Goal: Task Accomplishment & Management: Manage account settings

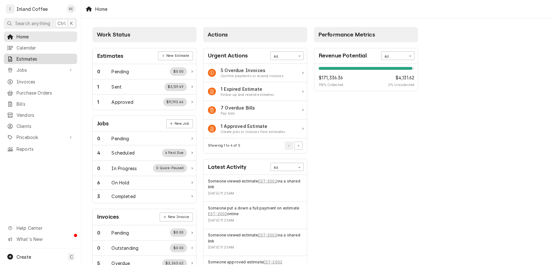
click at [25, 60] on span "Estimates" at bounding box center [45, 59] width 57 height 7
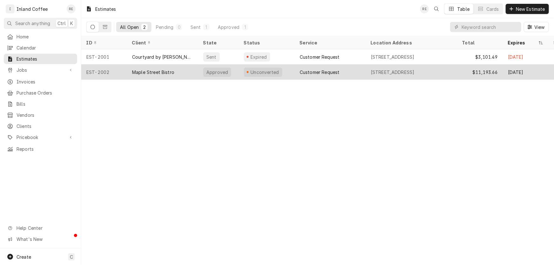
click at [155, 71] on div "Maple Street Bistro" at bounding box center [153, 72] width 42 height 7
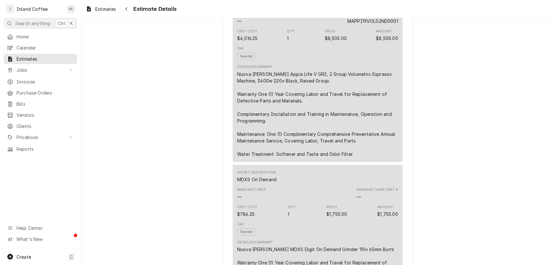
scroll to position [402, 0]
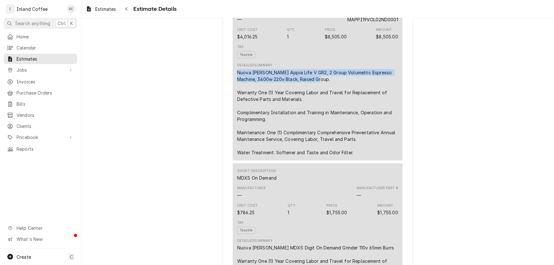
drag, startPoint x: 309, startPoint y: 99, endPoint x: 234, endPoint y: 91, distance: 74.8
click at [234, 91] on div "Short Description Appia Life V GR2 Manufacturer — Manufacturer Part # MAPPI19VO…" at bounding box center [318, 74] width 170 height 173
copy div "Nuova Simonelli Appia Life V GR2, 2 Group Volumetric Espresso Machine, 3400w 22…"
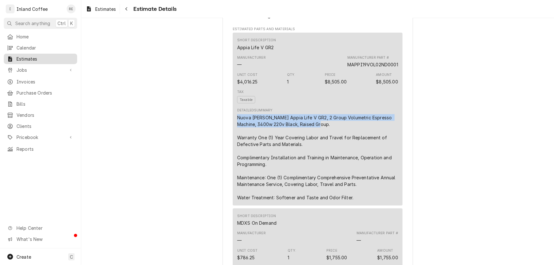
scroll to position [349, 0]
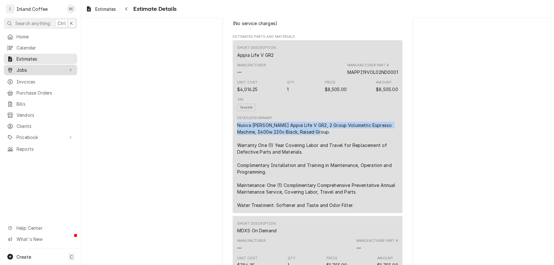
click at [25, 67] on span "Jobs" at bounding box center [41, 70] width 48 height 7
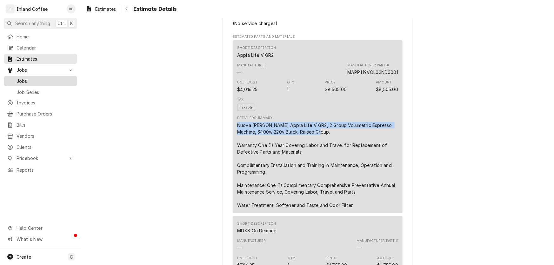
click at [25, 76] on link "Jobs" at bounding box center [40, 81] width 73 height 10
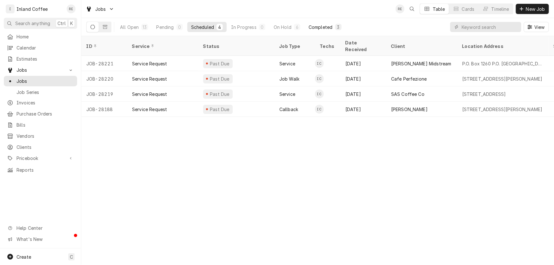
click at [320, 24] on div "Completed" at bounding box center [321, 27] width 24 height 7
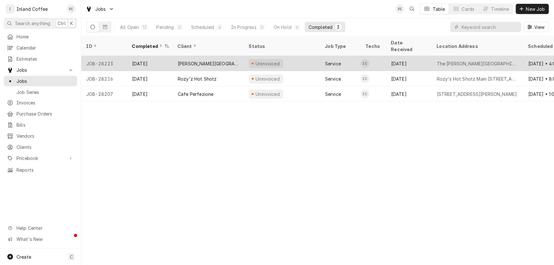
click at [190, 60] on div "[PERSON_NAME][GEOGRAPHIC_DATA]" at bounding box center [208, 63] width 61 height 7
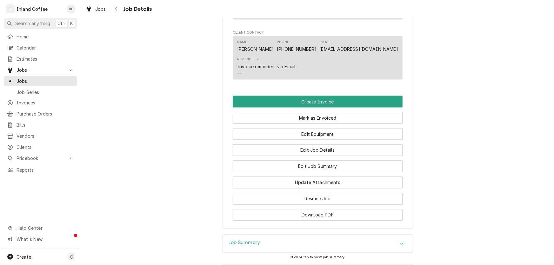
scroll to position [491, 0]
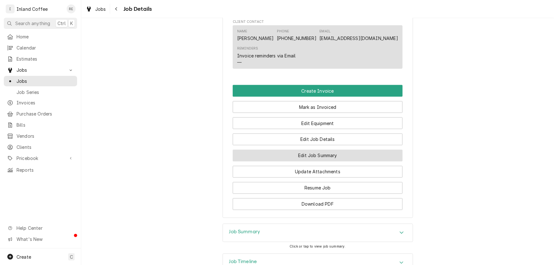
click at [348, 156] on button "Edit Job Summary" at bounding box center [318, 156] width 170 height 12
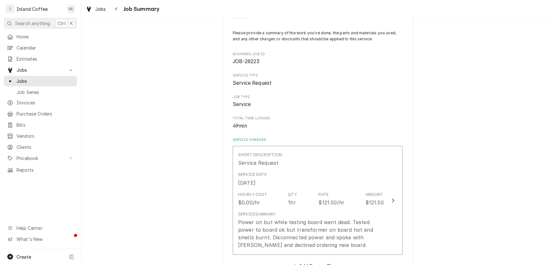
scroll to position [44, 0]
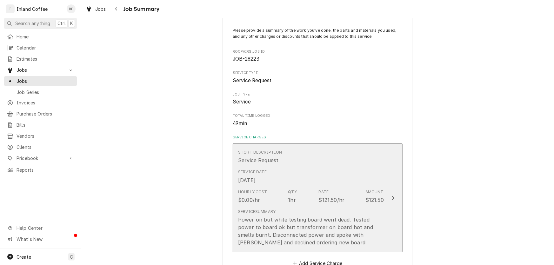
click at [304, 209] on div "Service Summary Power on but while testing board went dead. Tested power to boa…" at bounding box center [311, 227] width 146 height 37
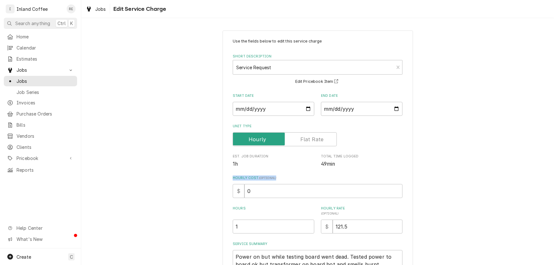
click at [515, 171] on div "Use the fields below to edit this service charge Short Description Service Requ…" at bounding box center [317, 183] width 473 height 317
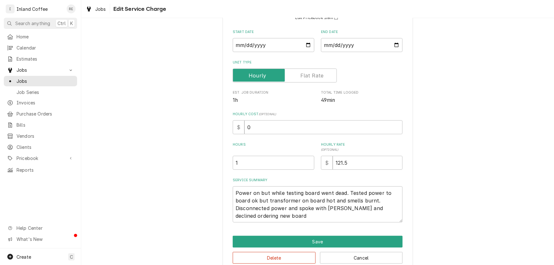
scroll to position [76, 0]
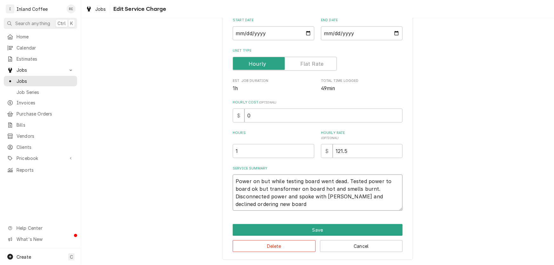
click at [327, 179] on textarea "Power on but while testing board went dead. Tested power to board ok but transf…" at bounding box center [318, 193] width 170 height 36
click at [248, 189] on textarea "Power on but while testing board went dead. Tested power to board ok but transf…" at bounding box center [318, 193] width 170 height 36
type textarea "x"
type textarea "Power on but while testing board went dead. Tested power to board, ok but trans…"
click at [320, 189] on textarea "Power on but while testing board went dead. Tested power to board, ok but trans…" at bounding box center [318, 193] width 170 height 36
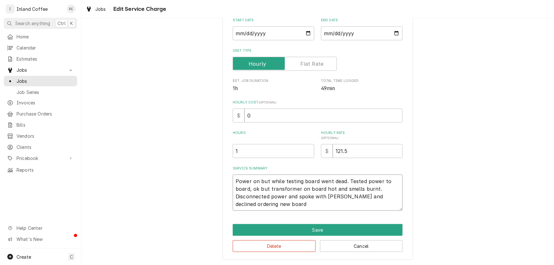
type textarea "x"
type textarea "Power on but while testing board went dead. Tested power to board, ok but trans…"
type textarea "x"
type textarea "Power on but while testing board went dead. Tested power to board, ok but trans…"
type textarea "x"
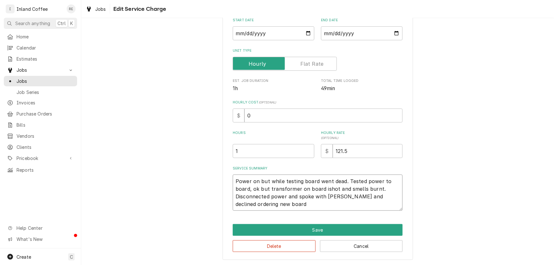
type textarea "Power on but while testing board went dead. Tested power to board, ok but trans…"
click at [267, 201] on textarea "Power on but while testing board went dead. Tested power to board, ok but trans…" at bounding box center [318, 193] width 170 height 36
type textarea "x"
type textarea "Power on but while testing board went dead. Tested power to board, ok but trans…"
click at [280, 180] on textarea "Power on but while testing board went dead. Tested power to board, ok but trans…" at bounding box center [318, 193] width 170 height 36
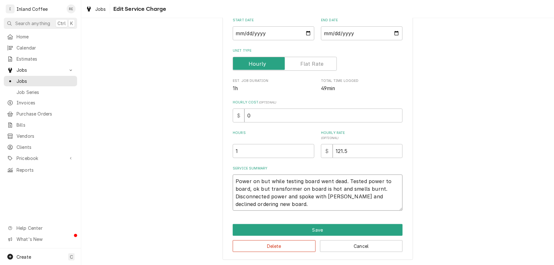
click at [314, 181] on textarea "Power on but while testing board went dead. Tested power to board, ok but trans…" at bounding box center [318, 193] width 170 height 36
type textarea "x"
type textarea "Power on but while testing board went dead. Tested power to board, ok but trans…"
type textarea "x"
type textarea "Power on but while testing board i went dead. Tested power to board, ok but tra…"
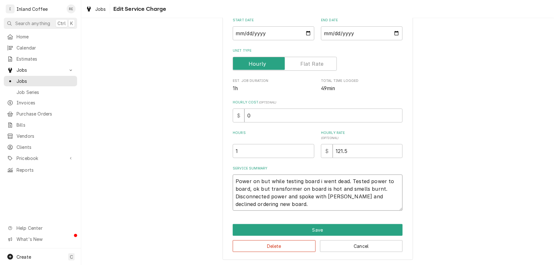
type textarea "x"
type textarea "Power on but while testing board it went dead. Tested power to board, ok but tr…"
click at [321, 227] on button "Save" at bounding box center [318, 230] width 170 height 12
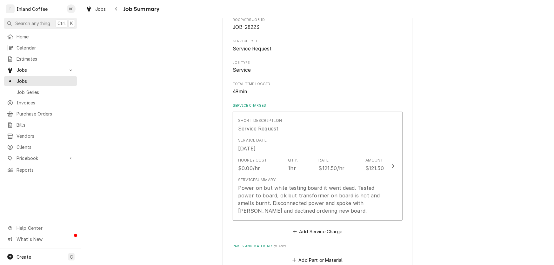
scroll to position [44, 0]
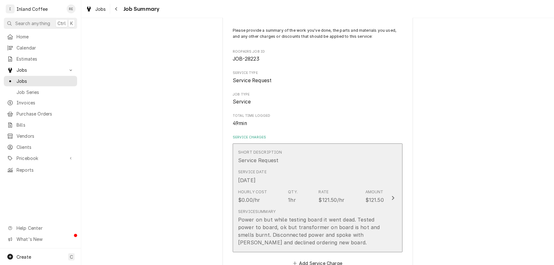
click at [321, 227] on div "Power on but while testing board it went dead. Tested power to board, ok but tr…" at bounding box center [311, 231] width 146 height 30
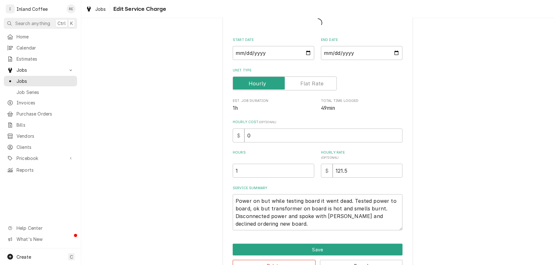
click at [321, 227] on textarea "Power on but while testing board it went dead. Tested power to board, ok but tr…" at bounding box center [318, 212] width 170 height 36
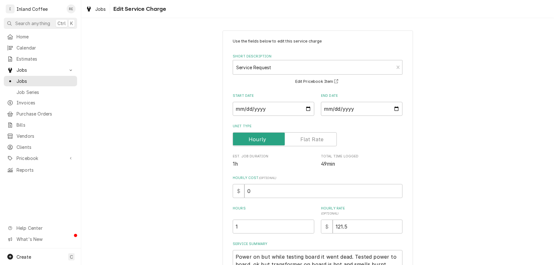
scroll to position [32, 0]
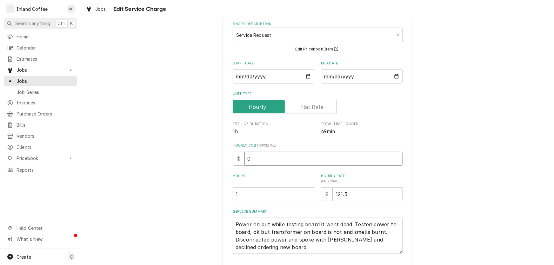
drag, startPoint x: 484, startPoint y: 165, endPoint x: 515, endPoint y: 89, distance: 82.2
click at [515, 89] on div "Use the fields below to edit this service charge Short Description Service Requ…" at bounding box center [317, 150] width 473 height 317
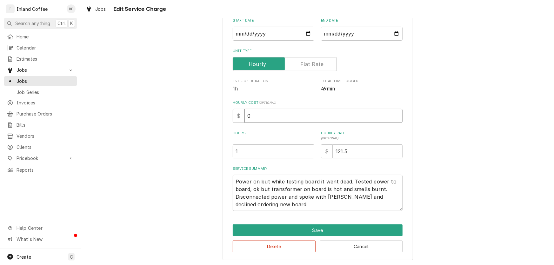
scroll to position [76, 0]
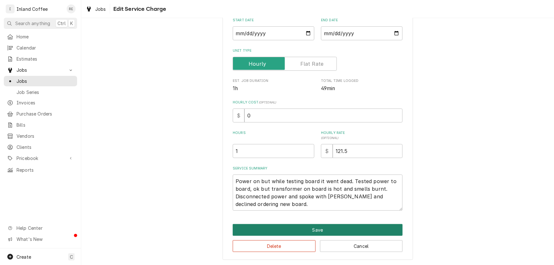
click at [385, 230] on button "Save" at bounding box center [318, 230] width 170 height 12
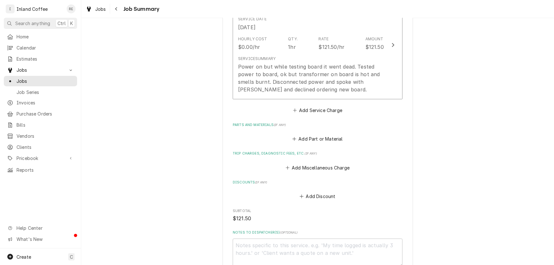
scroll to position [197, 0]
click at [320, 164] on button "Add Miscellaneous Charge" at bounding box center [317, 168] width 66 height 9
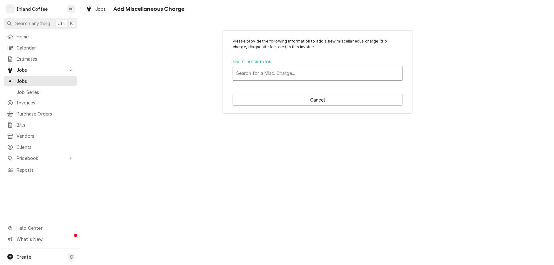
click at [257, 68] on div "Short Description" at bounding box center [317, 73] width 163 height 11
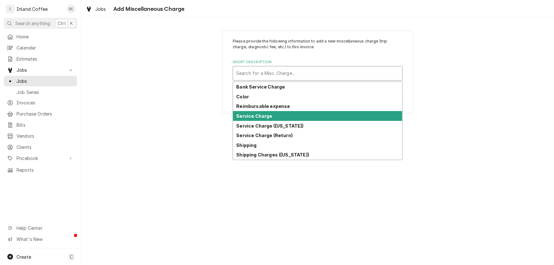
click at [255, 113] on strong "Service Charge" at bounding box center [255, 115] width 36 height 5
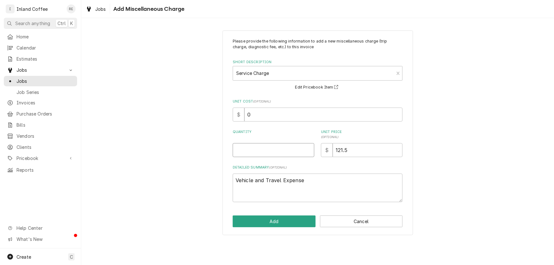
drag, startPoint x: 254, startPoint y: 148, endPoint x: 244, endPoint y: 149, distance: 9.5
click at [244, 149] on input "Quantity" at bounding box center [274, 150] width 82 height 14
type textarea "x"
type input "1"
click at [277, 222] on button "Add" at bounding box center [274, 222] width 83 height 12
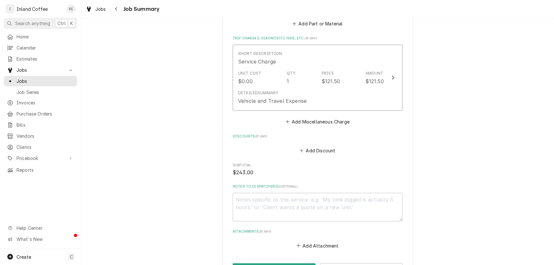
scroll to position [359, 0]
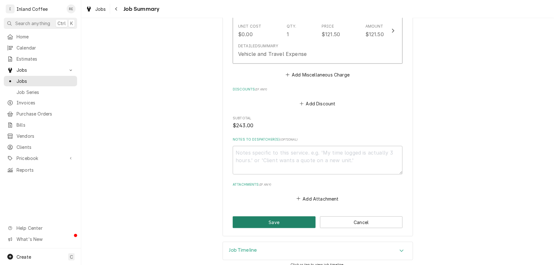
click at [257, 217] on button "Save" at bounding box center [274, 223] width 83 height 12
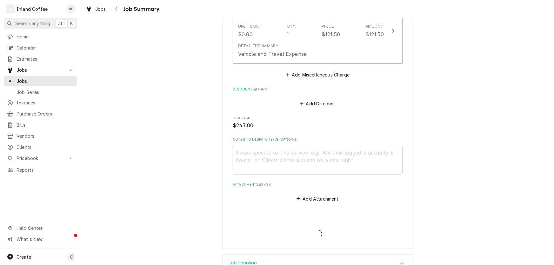
type textarea "x"
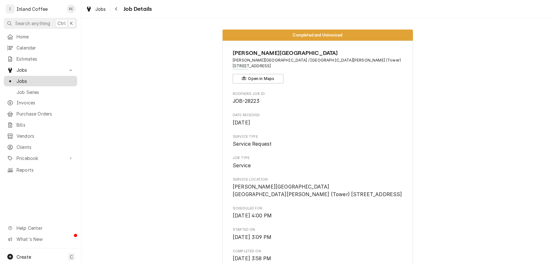
click at [44, 78] on span "Jobs" at bounding box center [45, 81] width 57 height 7
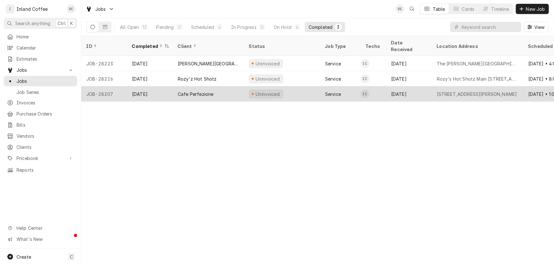
click at [178, 91] on div "Cafe Perfezione" at bounding box center [196, 94] width 36 height 7
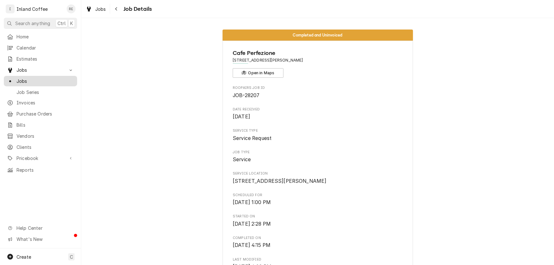
click at [24, 81] on span "Jobs" at bounding box center [45, 81] width 57 height 7
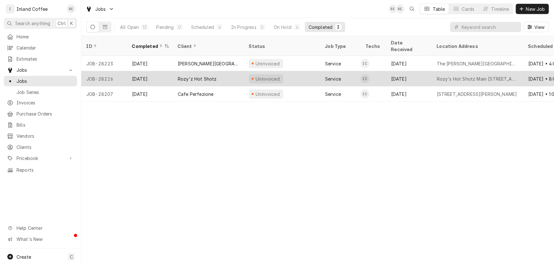
click at [210, 76] on div "Rozy'z Hot Shotz" at bounding box center [197, 79] width 39 height 7
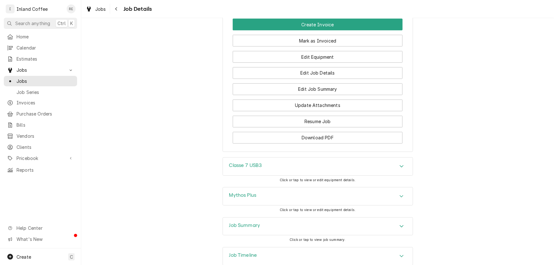
scroll to position [599, 0]
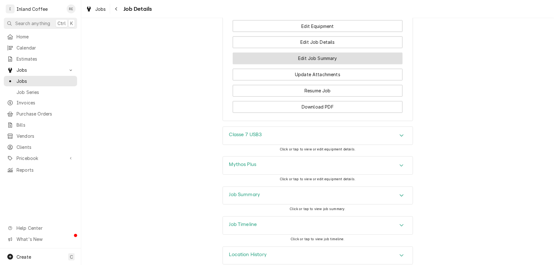
click at [392, 53] on button "Edit Job Summary" at bounding box center [318, 59] width 170 height 12
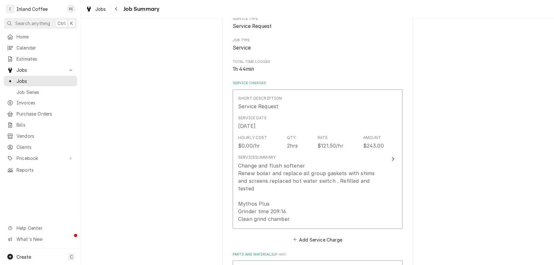
scroll to position [96, 0]
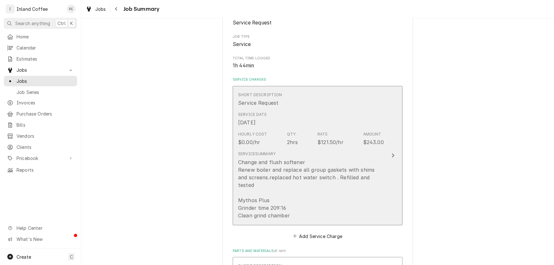
click at [363, 169] on div "Change and flush softener Renew boiler and replace all group gaskets with shims…" at bounding box center [311, 188] width 146 height 61
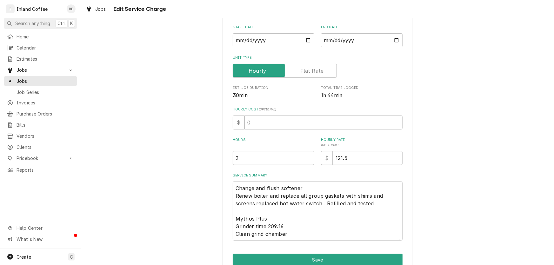
scroll to position [81, 0]
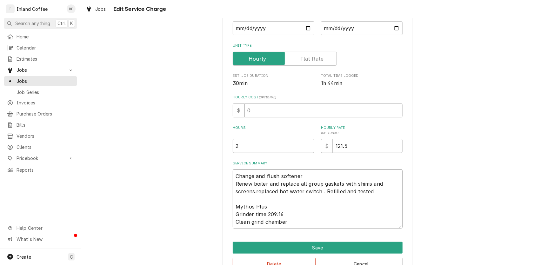
click at [277, 191] on textarea "Change and flush softener Renew boiler and replace all group gaskets with shims…" at bounding box center [318, 199] width 170 height 59
type textarea "x"
type textarea "Change and flush softener Renew boiler and replace all group gaskets with shims…"
type textarea "x"
type textarea "Change and flush softener Renew boiler and replace all group gaskets with shims…"
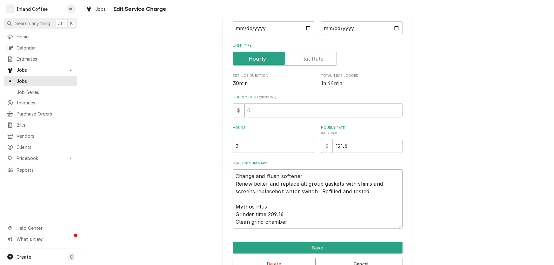
type textarea "x"
type textarea "Change and flush softener Renew boiler and replace all group gaskets with shims…"
type textarea "x"
type textarea "Change and flush softener Renew boiler and replace all group gaskets with shims…"
type textarea "x"
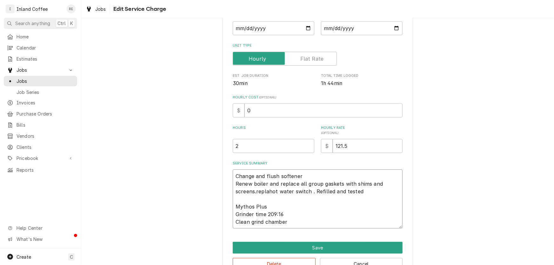
type textarea "Change and flush softener Renew boiler and replace all group gaskets with shims…"
type textarea "x"
type textarea "Change and flush softener Renew boiler and replace all group gaskets with shims…"
type textarea "x"
type textarea "Change and flush softener Renew boiler and replace all group gaskets with shims…"
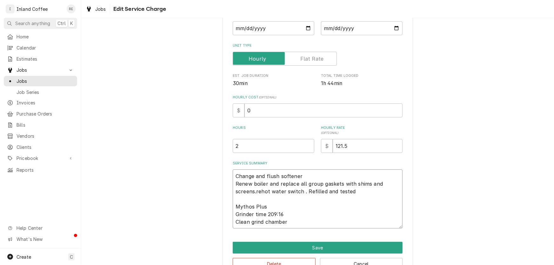
type textarea "x"
type textarea "Change and flush softener Renew boiler and replace all group gaskets with shims…"
type textarea "x"
type textarea "Change and flush softener Renew boiler and replace all group gaskets with shims…"
type textarea "x"
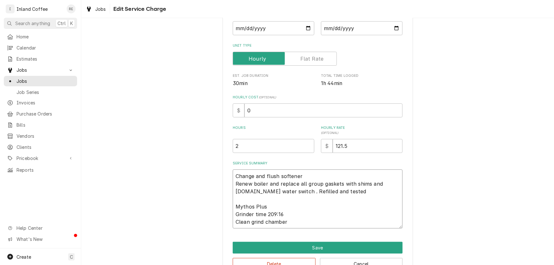
type textarea "Change and flush softener Renew boiler and replace all group gaskets with shims…"
type textarea "x"
type textarea "Change and flush softener Renew boiler and replace all group gaskets with shims…"
type textarea "x"
type textarea "Change and flush softener Renew boiler and replace all group gaskets with shims…"
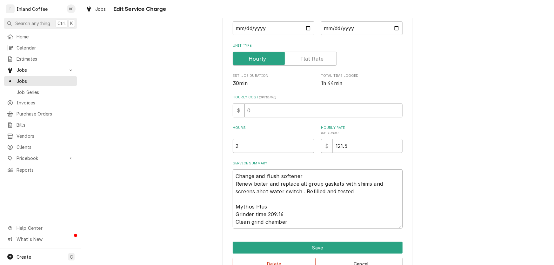
type textarea "x"
type textarea "Change and flush softener Renew boiler and replace all group gaskets with shims…"
type textarea "x"
type textarea "Change and flush softener Renew boiler and replace all group gaskets with shims…"
type textarea "x"
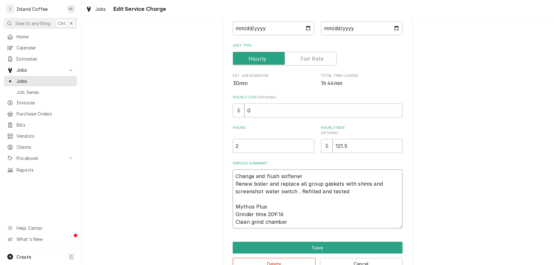
type textarea "Change and flush softener Renew boiler and replace all group gaskets with shims…"
type textarea "x"
type textarea "Change and flush softener Renew boiler and replace all group gaskets with shims…"
type textarea "x"
type textarea "Change and flush softener Renew boiler and replace all group gaskets with shims…"
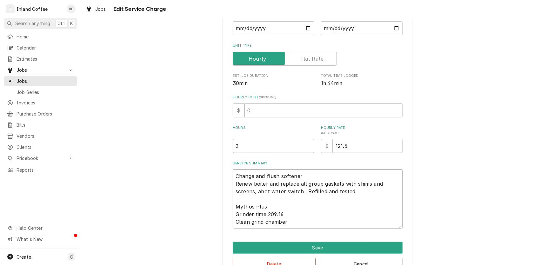
type textarea "x"
type textarea "Change and flush softener Renew boiler and replace all group gaskets with shims…"
type textarea "x"
type textarea "Change and flush softener Renew boiler and replace all group gaskets with shims…"
type textarea "x"
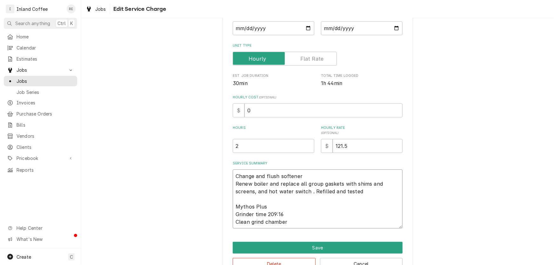
type textarea "Change and flush softener Renew boiler and replace all group gaskets with shims…"
click at [480, 162] on div "Use the fields below to edit this service charge Short Description Service Requ…" at bounding box center [317, 113] width 473 height 339
click at [278, 182] on textarea "Change and flush softener Renew boiler and replace all group gaskets with shims…" at bounding box center [318, 199] width 170 height 59
type textarea "x"
type textarea "Change and flush softener Renew boiler and eplace all group gaskets with shims …"
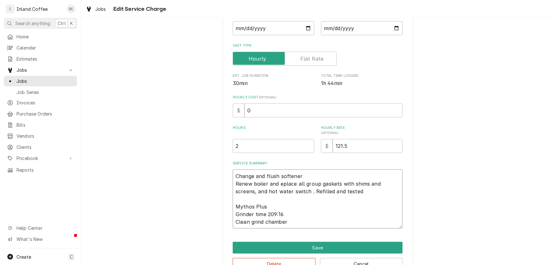
type textarea "x"
type textarea "Change and flush softener Renew boiler andeplace all group gaskets with shims a…"
type textarea "x"
type textarea "Change and flush softener Renew boiler aneplace all group gaskets with shims an…"
type textarea "x"
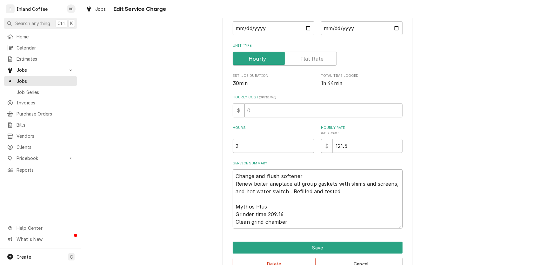
type textarea "Change and flush softener Renew boiler aeplace all group gaskets with shims and…"
type textarea "x"
type textarea "Change and flush softener Renew boiler eplace all group gaskets with shims and …"
type textarea "x"
type textarea "Change and flush softener Renew boilereplace all group gaskets with shims and s…"
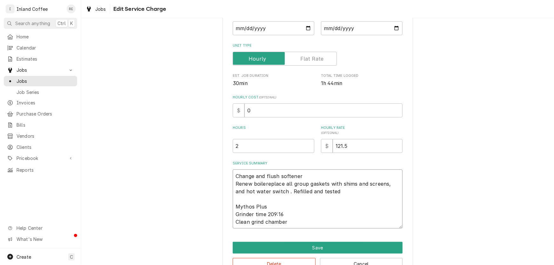
type textarea "x"
type textarea "Change and flush softener Renew boiler.eplace all group gaskets with shims and …"
type textarea "x"
type textarea "Change and flush softener Renew boiler. eplace all group gaskets with shims and…"
type textarea "x"
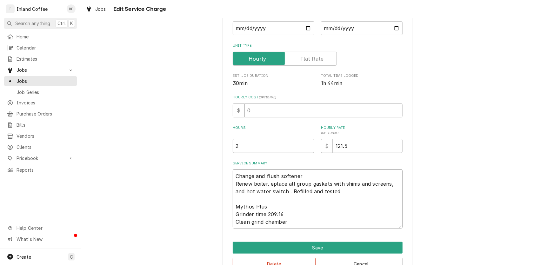
type textarea "Change and flush softener Renew boiler. Replace all group gaskets with shims an…"
click at [285, 184] on textarea "Change and flush softener Renew boiler. Replace all group gaskets with shims an…" at bounding box center [318, 199] width 170 height 59
click at [289, 181] on textarea "Change and flush softener Renew boiler. Replace all group gaskets with shims an…" at bounding box center [318, 199] width 170 height 59
type textarea "x"
type textarea "Change and flush softener Renew boiler. Replace hall group gaskets with shims a…"
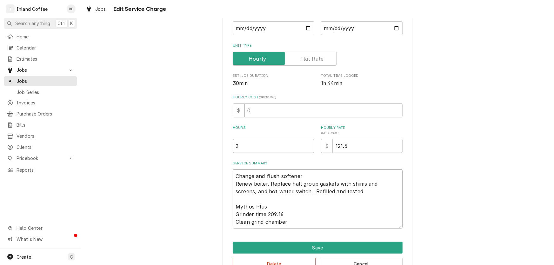
type textarea "x"
type textarea "Change and flush softener Renew boiler. Replace hoall group gaskets with shims …"
type textarea "x"
type textarea "Change and flush softener Renew boiler. Replace hotall group gaskets with shims…"
type textarea "x"
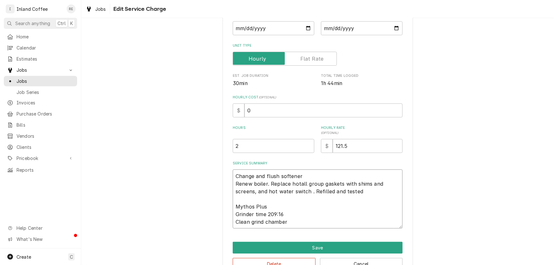
type textarea "Change and flush softener Renew boiler. Replace hot all group gaskets with shim…"
type textarea "x"
type textarea "Change and flush softener Renew boiler. Replace hot eall group gaskets with shi…"
type textarea "x"
type textarea "Change and flush softener Renew boiler. Replace hot esall group gaskets with sh…"
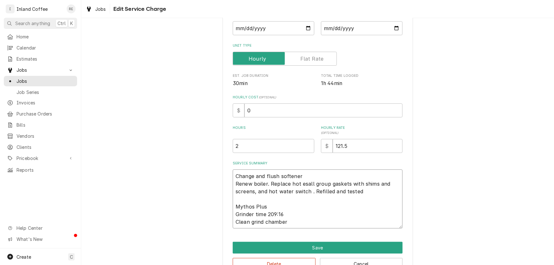
type textarea "x"
type textarea "Change and flush softener Renew boiler. Replace hot esyall group gaskets with s…"
type textarea "x"
type textarea "Change and flush softener Renew boiler. Replace hot esyrall group gaskets with …"
type textarea "x"
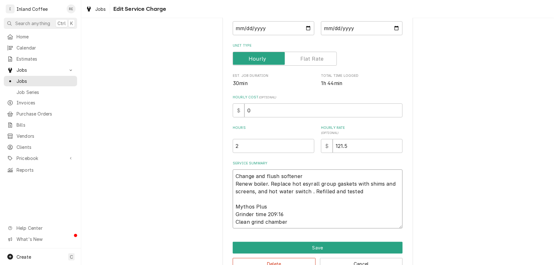
type textarea "Change and flush softener Renew boiler. Replace hot esyrtall group gaskets with…"
type textarea "x"
type textarea "Change and flush softener Renew boiler. Replace hot esyrt all group gaskets wit…"
type textarea "x"
type textarea "Change and flush softener Renew boiler. Replace hot esyrt dall group gaskets wi…"
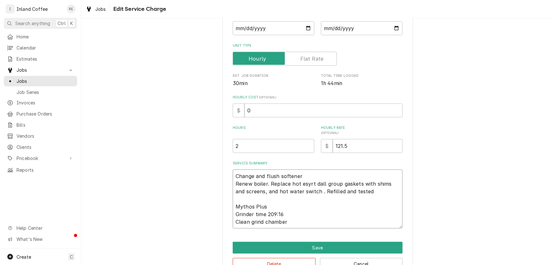
type textarea "x"
type textarea "Change and flush softener Renew boiler. Replace hot esyrt deall group gaskets w…"
type textarea "x"
type textarea "Change and flush softener Renew boiler. Replace hot esyrt deiall group gaskets …"
type textarea "x"
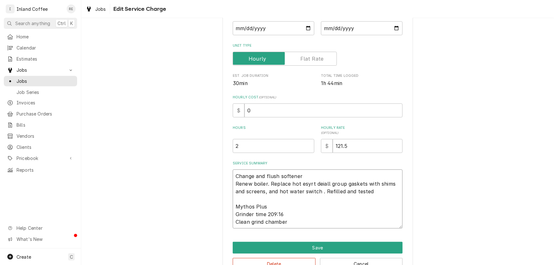
type textarea "Change and flush softener Renew boiler. Replace hot esyrt deiyall group gaskets…"
type textarea "x"
type textarea "Change and flush softener Renew boiler. Replace hot esyrt deiyvall group gasket…"
type textarea "x"
type textarea "Change and flush softener Renew boiler. Replace hot esyrt deiyvhall group gaske…"
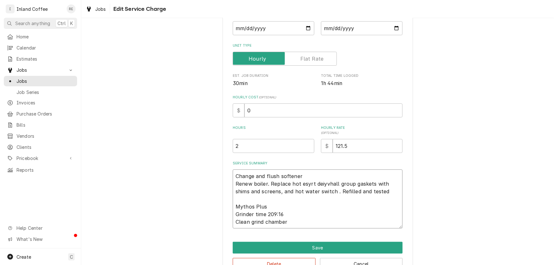
type textarea "x"
type textarea "Change and flush softener Renew boiler. Replace hot esyrt deiyvh all group gask…"
type textarea "x"
type textarea "Change and flush softener Renew boiler. Replace hot esyrt deiyvhall group gaske…"
type textarea "x"
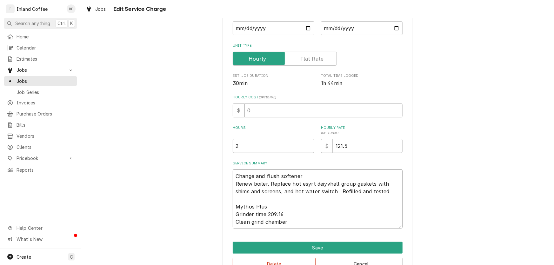
type textarea "Change and flush softener Renew boiler. Replace hot esyrt deiyvall group gasket…"
type textarea "x"
type textarea "Change and flush softener Renew boiler. Replace hot esyrt deiyall group gaskets…"
type textarea "x"
type textarea "Change and flush softener Renew boiler. Replace hot esyrt deiall group gaskets …"
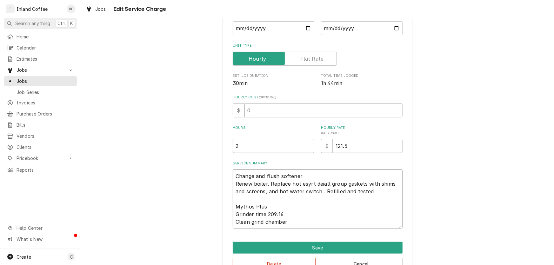
type textarea "x"
type textarea "Change and flush softener Renew boiler. Replace hot esyrt deall group gaskets w…"
type textarea "x"
type textarea "Change and flush softener Renew boiler. Replace hot esyrt dall group gaskets wi…"
type textarea "x"
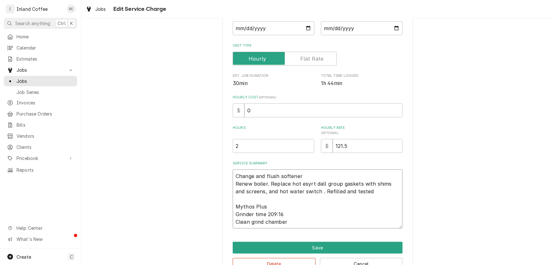
type textarea "Change and flush softener Renew boiler. Replace hot esyrt all group gaskets wit…"
type textarea "x"
type textarea "Change and flush softener Renew boiler. Replace hot esyrtall group gaskets with…"
type textarea "x"
type textarea "Change and flush softener Renew boiler. Replace hot esyrall group gaskets with …"
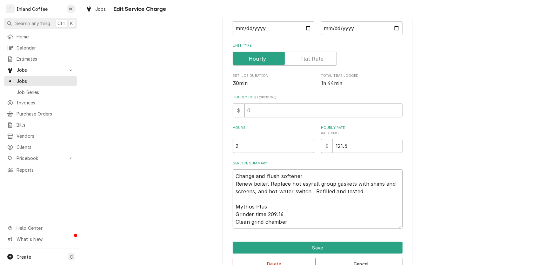
type textarea "x"
type textarea "Change and flush softener Renew boiler. Replace hot esyall group gaskets with s…"
type textarea "x"
type textarea "Change and flush softener Renew boiler. Replace hot esall group gaskets with sh…"
type textarea "x"
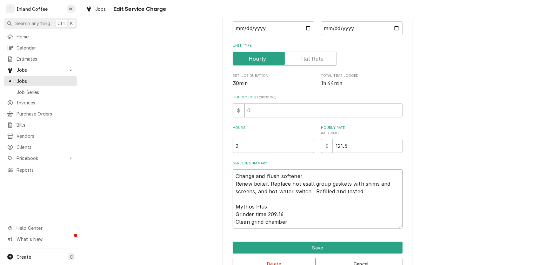
type textarea "Change and flush softener Renew boiler. Replace hot eall group gaskets with shi…"
type textarea "x"
type textarea "Change and flush softener Renew boiler. Replace hot all group gaskets with shim…"
type textarea "x"
type textarea "Change and flush softener Renew boiler. Replace hot wall group gaskets with shi…"
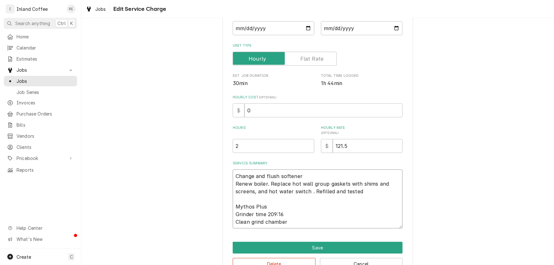
type textarea "x"
type textarea "Change and flush softener Renew boiler. Replace hot waall group gaskets with sh…"
type textarea "x"
type textarea "Change and flush softener Renew boiler. Replace hot watall group gaskets with s…"
type textarea "x"
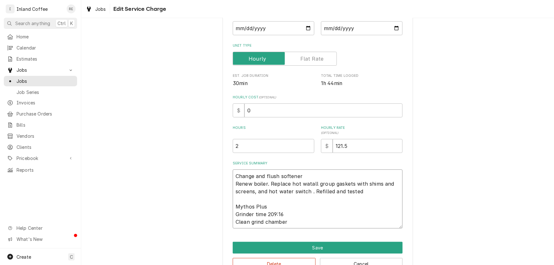
type textarea "Change and flush softener Renew boiler. Replace hot wateall group gaskets with …"
type textarea "x"
type textarea "Change and flush softener Renew boiler. Replace hot waterall group gaskets with…"
type textarea "x"
type textarea "Change and flush softener Renew boiler. Replace hot water all group gaskets wit…"
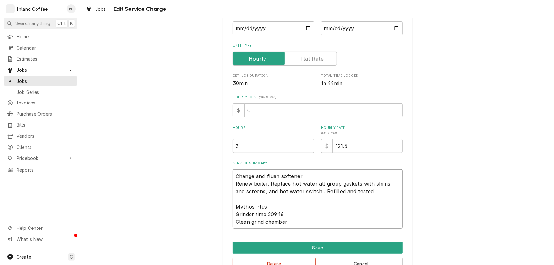
type textarea "x"
type textarea "Change and flush softener Renew boiler. Replace hot water wall group gaskets wi…"
type textarea "x"
type textarea "Change and flush softener Renew boiler. Replace hot water all group gaskets wit…"
type textarea "x"
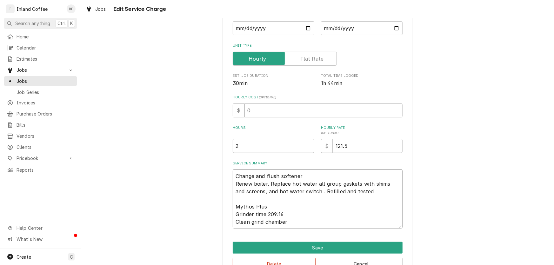
type textarea "Change and flush softener Renew boiler. Replace hot water sall group gaskets wi…"
type textarea "x"
type textarea "Change and flush softener Renew boiler. Replace hot water swall group gaskets w…"
type textarea "x"
type textarea "Change and flush softener Renew boiler. Replace hot water swiall group gaskets …"
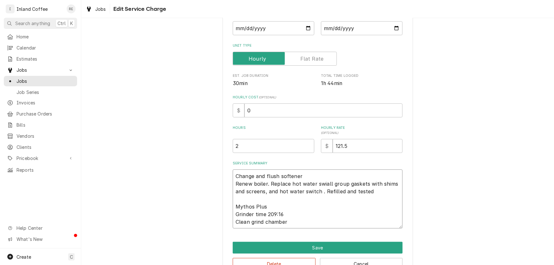
type textarea "x"
type textarea "Change and flush softener Renew boiler. Replace hot water switall group gaskets…"
type textarea "x"
type textarea "Change and flush softener Renew boiler. Replace hot water switcall group gasket…"
type textarea "x"
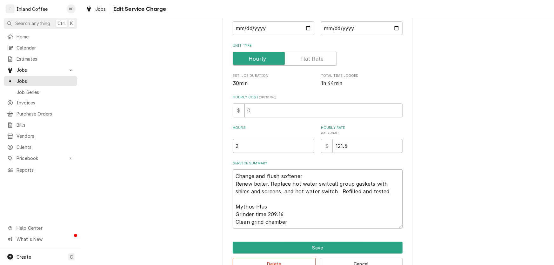
type textarea "Change and flush softener Renew boiler. Replace hot water switchall group gaske…"
type textarea "x"
type textarea "Change and flush softener Renew boiler. Replace hot water switch all group gask…"
type textarea "x"
type textarea "Change and flush softener Renew boiler. Replace hot water switchall group gaske…"
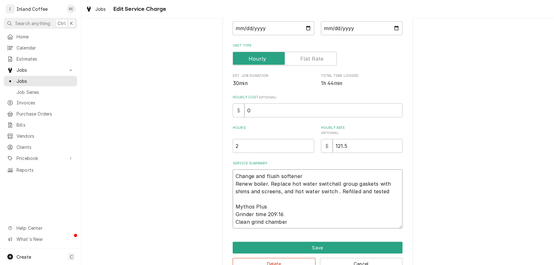
type textarea "x"
type textarea "Change and flush softener Renew boiler. Replace hot water switch,all group gask…"
type textarea "x"
type textarea "Change and flush softener Renew boiler. Replace hot water switch, all group gas…"
type textarea "x"
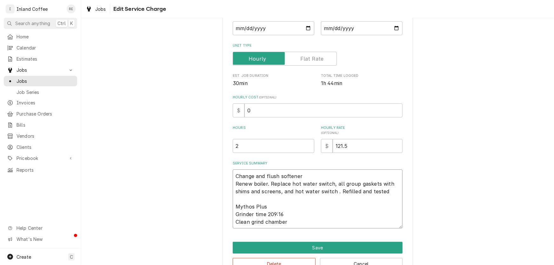
type textarea "Change and flush softener Renew boiler. Replace hot water switch, aall group ga…"
type textarea "x"
type textarea "Change and flush softener Renew boiler. Replace hot water switch, anall group g…"
type textarea "x"
type textarea "Change and flush softener Renew boiler. Replace hot water switch, andall group …"
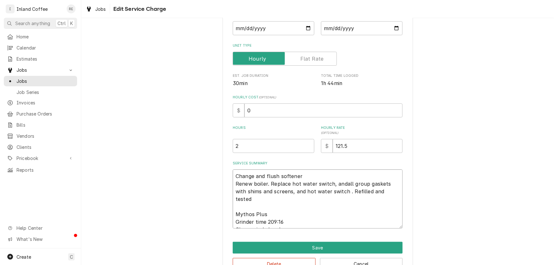
type textarea "x"
type textarea "Change and flush softener Renew boiler. Replace hot water switch, and all group…"
click at [332, 191] on textarea "Change and flush softener Renew boiler. Replace hot water switch, and all group…" at bounding box center [318, 199] width 170 height 59
type textarea "x"
type textarea "Change and flush softener Renew boiler. Replace hot water switch, and all group…"
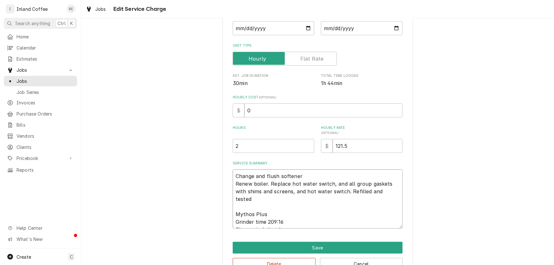
type textarea "x"
type textarea "Change and flush softener Renew boiler. Replace hot water switch, and all group…"
type textarea "x"
type textarea "Change and flush softener Renew boiler. Replace hot water switch, and all group…"
type textarea "x"
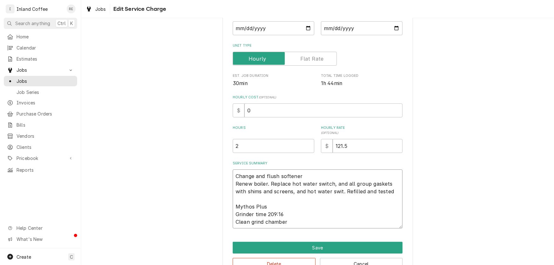
type textarea "Change and flush softener Renew boiler. Replace hot water switch, and all group…"
type textarea "x"
type textarea "Change and flush softener Renew boiler. Replace hot water switch, and all group…"
type textarea "x"
type textarea "Change and flush softener Renew boiler. Replace hot water switch, and all group…"
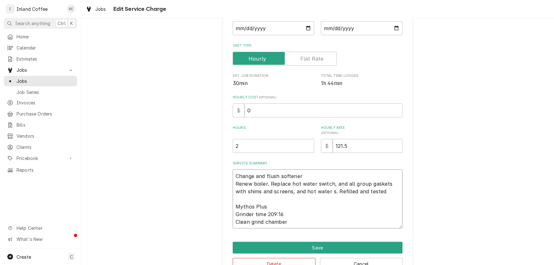
type textarea "x"
type textarea "Change and flush softener Renew boiler. Replace hot water switch, and all group…"
type textarea "x"
type textarea "Change and flush softener Renew boiler. Replace hot water switch, and all group…"
type textarea "x"
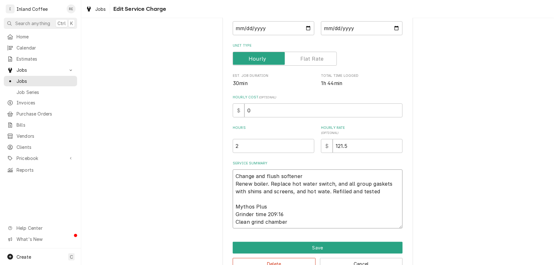
type textarea "Change and flush softener Renew boiler. Replace hot water switch, and all group…"
type textarea "x"
type textarea "Change and flush softener Renew boiler. Replace hot water switch, and all group…"
type textarea "x"
type textarea "Change and flush softener Renew boiler. Replace hot water switch, and all group…"
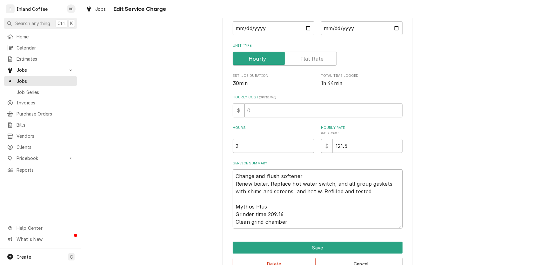
type textarea "x"
type textarea "Change and flush softener Renew boiler. Replace hot water switch, and all group…"
type textarea "x"
type textarea "Change and flush softener Renew boiler. Replace hot water switch, and all group…"
type textarea "x"
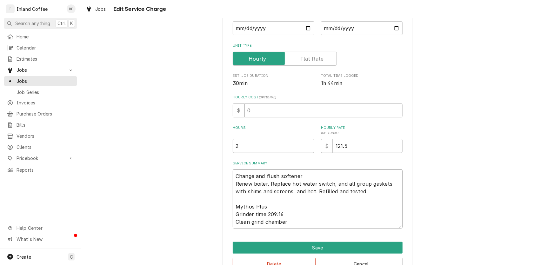
type textarea "Change and flush softener Renew boiler. Replace hot water switch, and all group…"
type textarea "x"
type textarea "Change and flush softener Renew boiler. Replace hot water switch, and all group…"
type textarea "x"
type textarea "Change and flush softener Renew boiler. Replace hot water switch, and all group…"
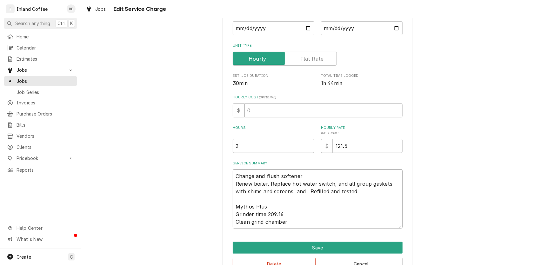
type textarea "x"
type textarea "Change and flush softener Renew boiler. Replace hot water switch, and all group…"
type textarea "x"
type textarea "Change and flush softener Renew boiler. Replace hot water switch, and all group…"
type textarea "x"
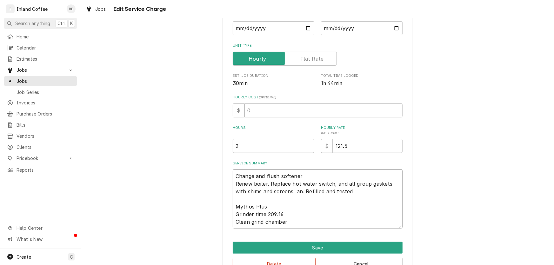
type textarea "Change and flush softener Renew boiler. Replace hot water switch, and all group…"
click at [298, 175] on textarea "Change and flush softener Renew boiler. Replace hot water switch, and all group…" at bounding box center [318, 199] width 170 height 59
click at [312, 245] on button "Save" at bounding box center [318, 248] width 170 height 12
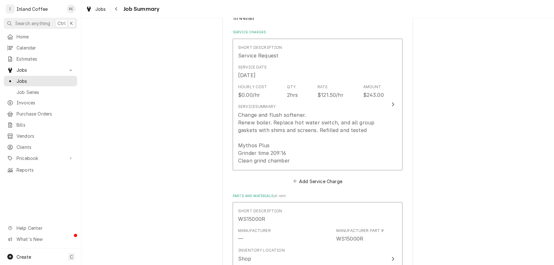
scroll to position [136, 0]
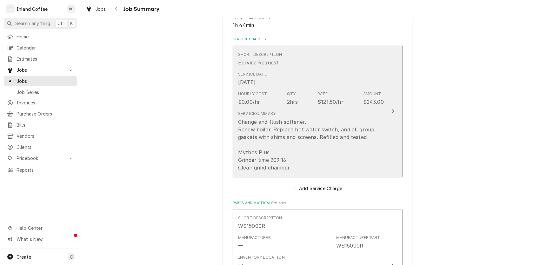
click at [371, 141] on div "Change and flush softener. Renew boiler. Replace hot water switch, and all grou…" at bounding box center [311, 144] width 146 height 53
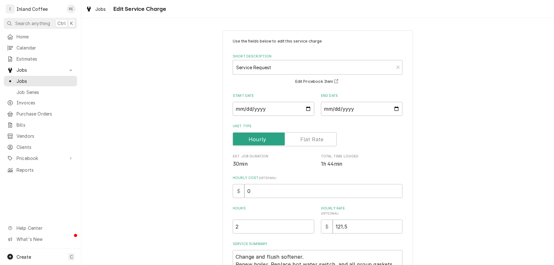
click at [492, 187] on div "Use the fields below to edit this service charge Short Description Service Requ…" at bounding box center [317, 194] width 473 height 339
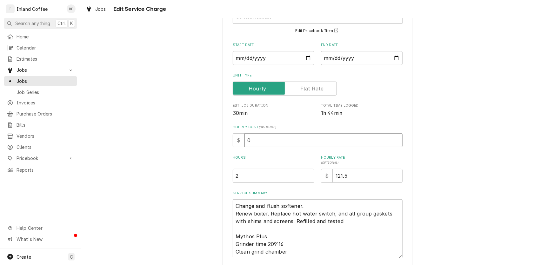
scroll to position [54, 0]
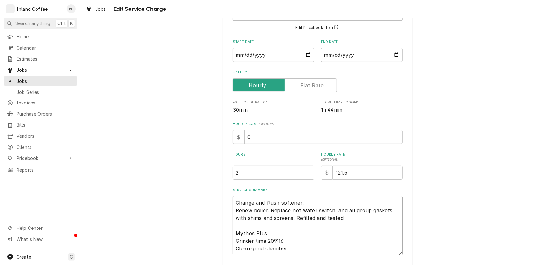
drag, startPoint x: 280, startPoint y: 216, endPoint x: 228, endPoint y: 201, distance: 54.3
click at [228, 201] on div "Use the fields below to edit this service charge Short Description Service Requ…" at bounding box center [318, 141] width 191 height 328
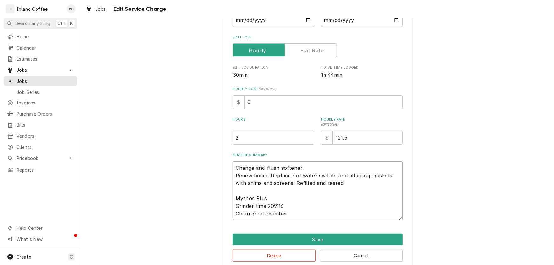
scroll to position [98, 0]
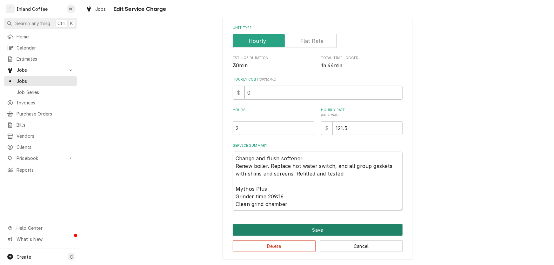
click at [361, 231] on button "Save" at bounding box center [318, 230] width 170 height 12
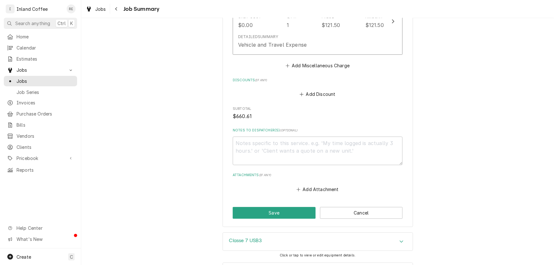
scroll to position [885, 0]
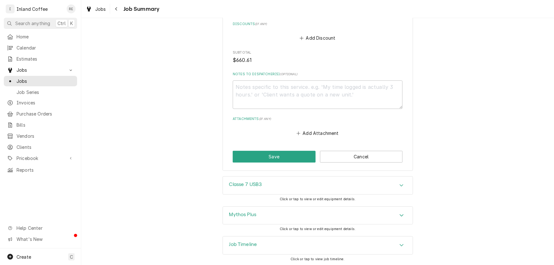
click at [294, 182] on div "Classe 7 USB3" at bounding box center [318, 186] width 190 height 18
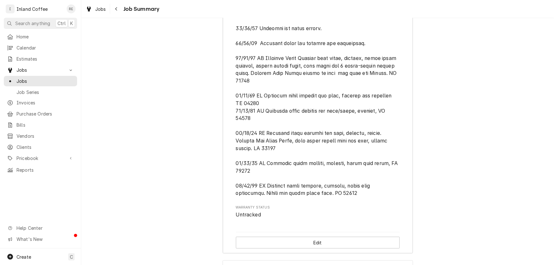
scroll to position [1243, 0]
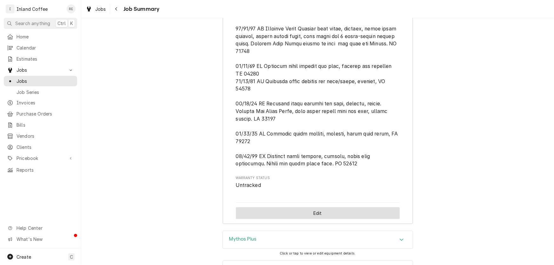
click at [360, 213] on button "Edit" at bounding box center [318, 213] width 164 height 12
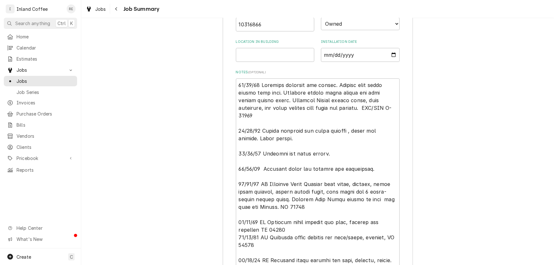
scroll to position [1185, 0]
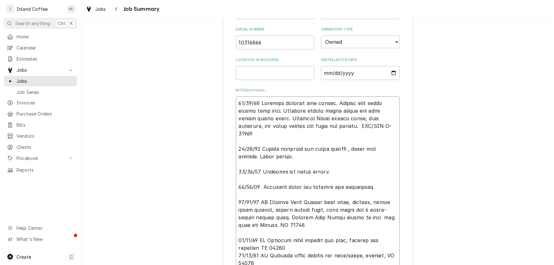
click at [236, 105] on textarea "Notes ( optional )" at bounding box center [318, 222] width 164 height 250
click at [236, 101] on textarea "Notes ( optional )" at bounding box center [318, 222] width 164 height 250
click at [236, 101] on textarea "Notes ( optional )" at bounding box center [318, 229] width 164 height 265
click at [240, 101] on textarea "Notes ( optional )" at bounding box center [318, 229] width 164 height 265
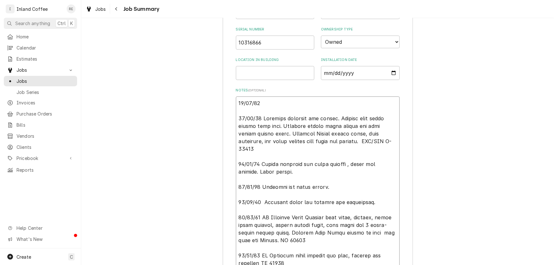
paste textarea "Change and flush softener. Renew boiler. Replace hot water switch, and all grou…"
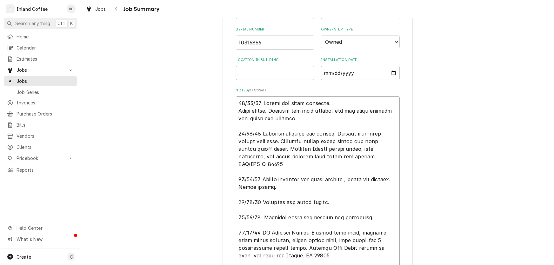
click at [236, 108] on textarea "Notes ( optional )" at bounding box center [318, 237] width 164 height 280
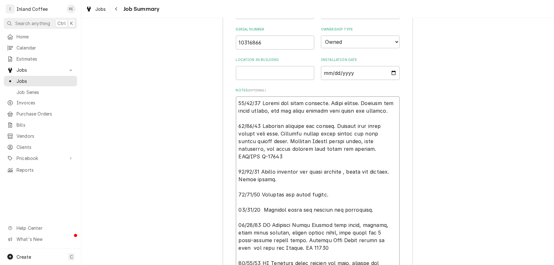
click at [384, 110] on textarea "Notes ( optional )" at bounding box center [318, 233] width 164 height 272
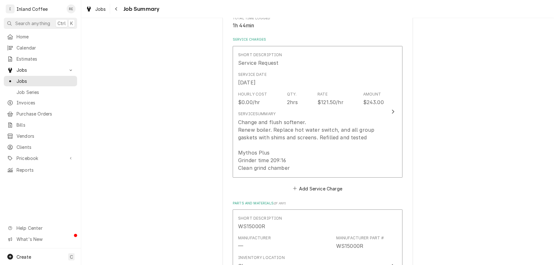
scroll to position [0, 0]
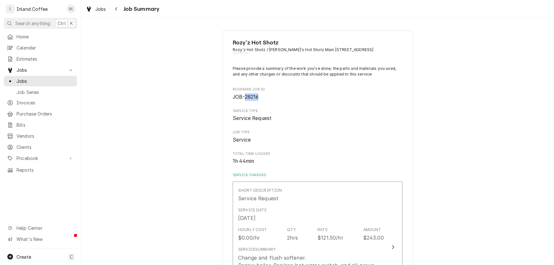
drag, startPoint x: 257, startPoint y: 97, endPoint x: 243, endPoint y: 99, distance: 14.1
click at [243, 99] on span "JOB-28216" at bounding box center [318, 97] width 170 height 8
copy span "28216"
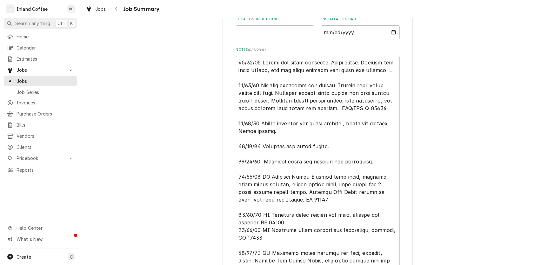
scroll to position [1210, 0]
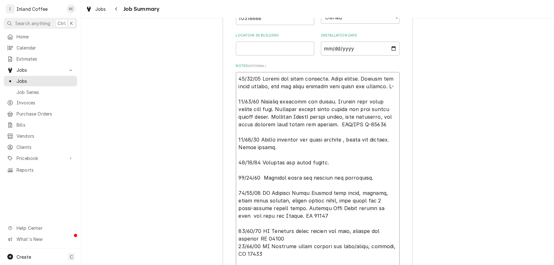
click at [392, 83] on textarea "Notes ( optional )" at bounding box center [318, 208] width 164 height 272
paste textarea "28216"
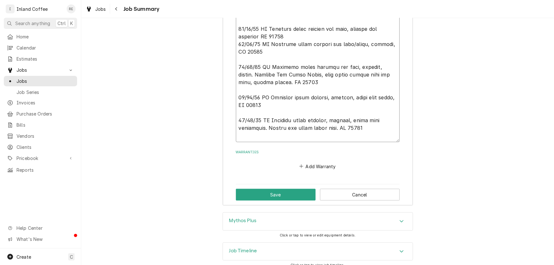
scroll to position [1425, 0]
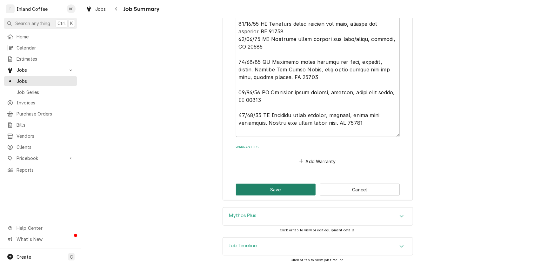
click at [285, 185] on button "Save" at bounding box center [276, 190] width 80 height 12
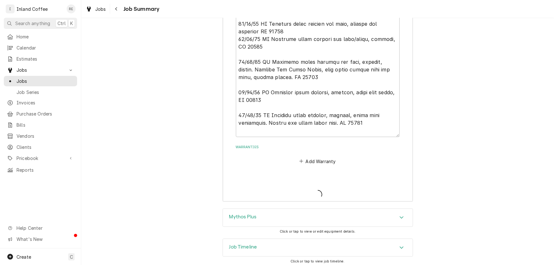
scroll to position [1297, 0]
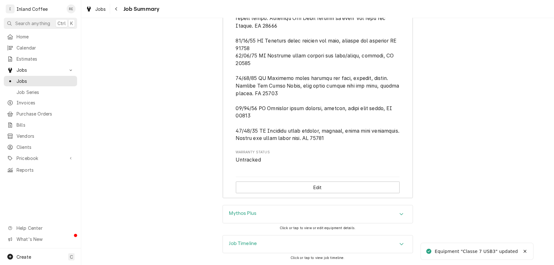
click at [365, 252] on div "Job Timeline" at bounding box center [318, 245] width 190 height 18
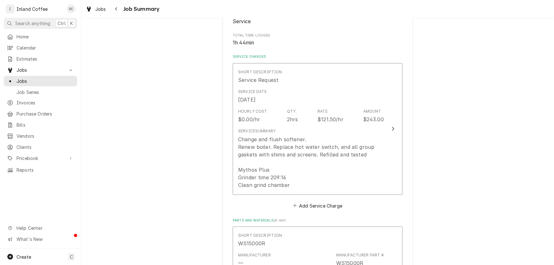
scroll to position [121, 0]
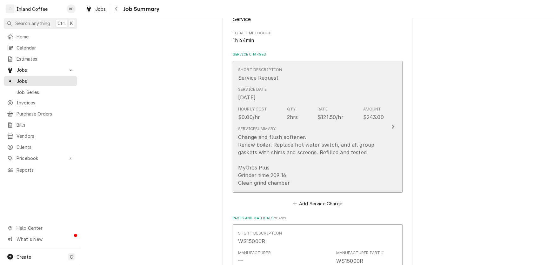
click at [290, 181] on div "Change and flush softener. Renew boiler. Replace hot water switch, and all grou…" at bounding box center [311, 159] width 146 height 53
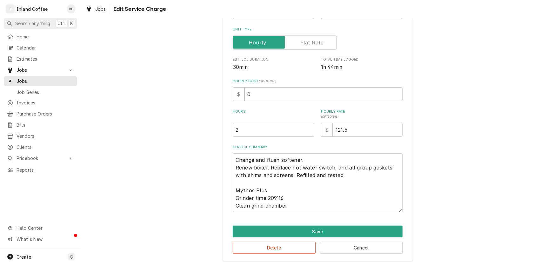
scroll to position [98, 0]
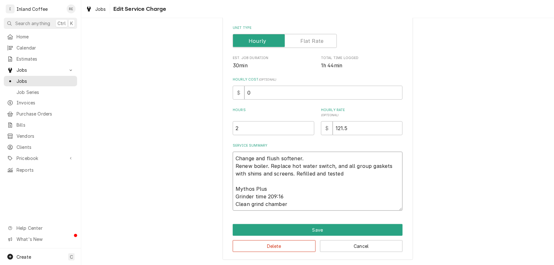
drag, startPoint x: 285, startPoint y: 203, endPoint x: 222, endPoint y: 211, distance: 63.7
click at [223, 211] on div "Use the fields below to edit this service charge Short Description Service Requ…" at bounding box center [318, 96] width 191 height 328
click at [288, 202] on textarea "Change and flush softener. Renew boiler. Replace hot water switch, and all grou…" at bounding box center [318, 181] width 170 height 59
drag, startPoint x: 288, startPoint y: 202, endPoint x: 234, endPoint y: 195, distance: 54.1
click at [234, 195] on textarea "Change and flush softener. Renew boiler. Replace hot water switch, and all grou…" at bounding box center [318, 181] width 170 height 59
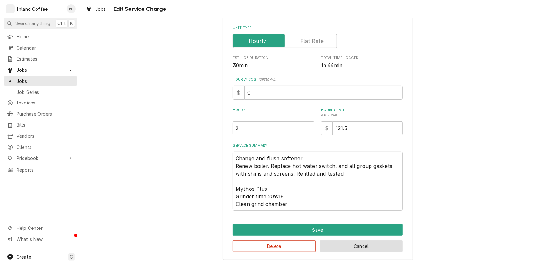
click at [358, 245] on button "Cancel" at bounding box center [361, 246] width 83 height 12
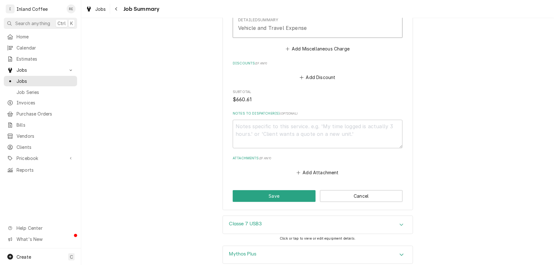
scroll to position [885, 0]
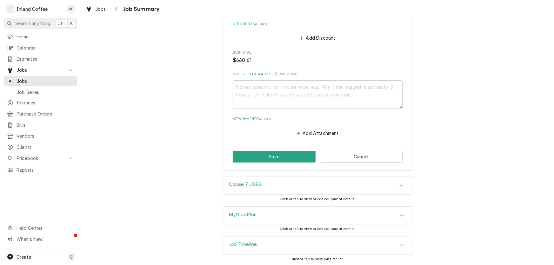
click at [358, 217] on div "Mythos Plus" at bounding box center [318, 216] width 190 height 18
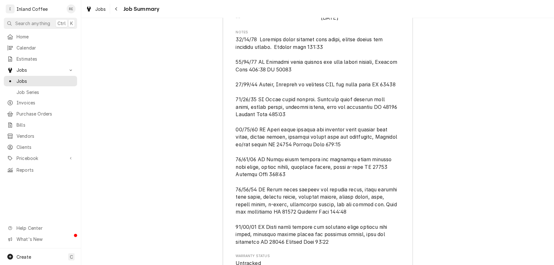
scroll to position [1245, 0]
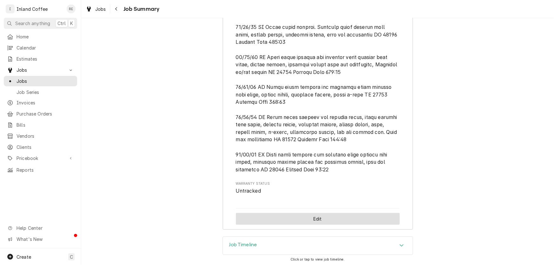
click at [369, 218] on button "Edit" at bounding box center [318, 219] width 164 height 12
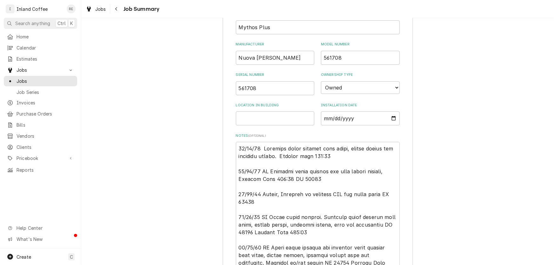
scroll to position [1170, 0]
click at [236, 146] on textarea "Notes ( optional )" at bounding box center [318, 259] width 164 height 234
click at [239, 145] on textarea "Notes ( optional )" at bounding box center [318, 267] width 164 height 250
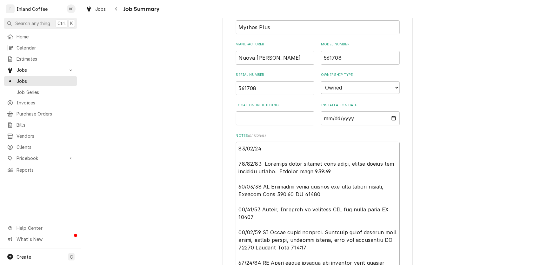
paste textarea "Grinder time 209:16 Clean grind chamber"
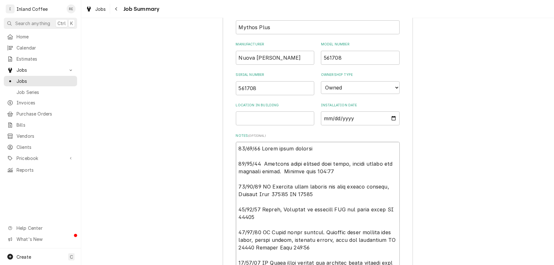
click at [315, 147] on textarea "Notes ( optional )" at bounding box center [318, 267] width 164 height 250
paste textarea "Grinder time 209:16 Clean grind chamber"
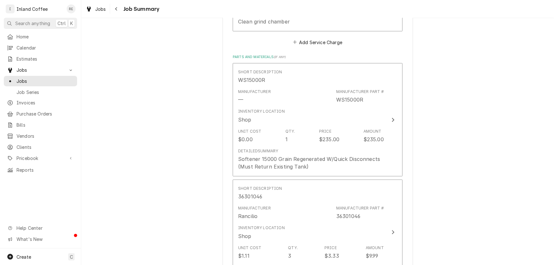
scroll to position [0, 0]
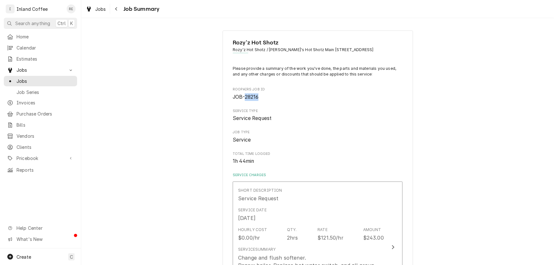
drag, startPoint x: 258, startPoint y: 97, endPoint x: 243, endPoint y: 98, distance: 15.0
click at [243, 98] on span "JOB-28216" at bounding box center [318, 97] width 170 height 8
copy span "28216"
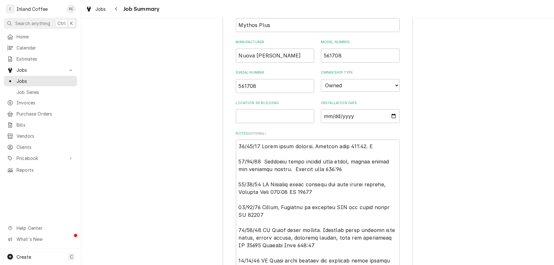
scroll to position [1176, 0]
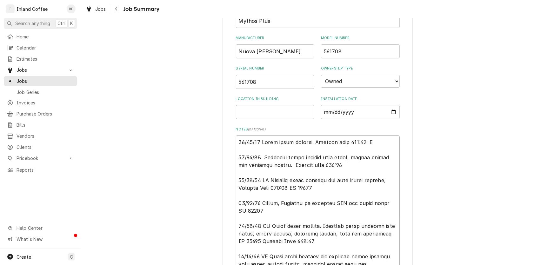
click at [382, 139] on textarea "Notes ( optional )" at bounding box center [318, 261] width 164 height 250
paste textarea "28216"
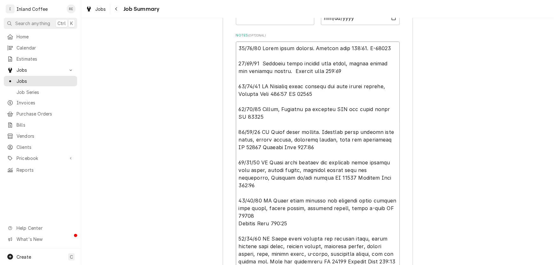
scroll to position [1394, 0]
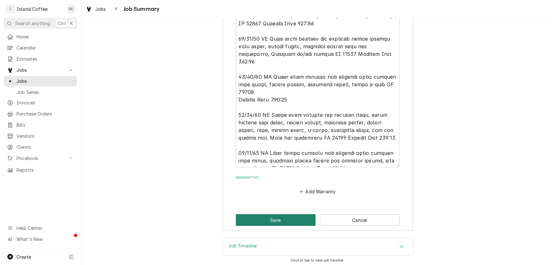
click at [277, 216] on button "Save" at bounding box center [276, 220] width 80 height 12
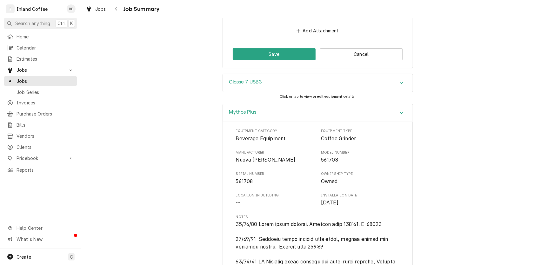
scroll to position [1004, 0]
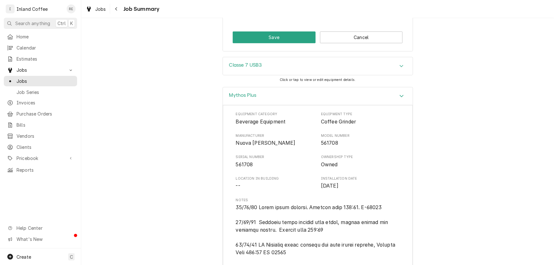
click at [358, 91] on div "Mythos Plus" at bounding box center [318, 96] width 190 height 18
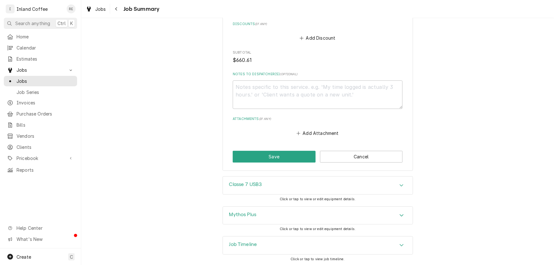
click at [330, 187] on div "Classe 7 USB3" at bounding box center [318, 186] width 190 height 18
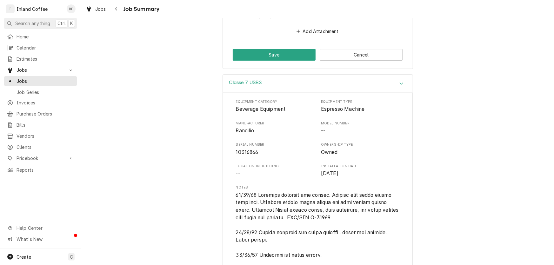
scroll to position [989, 0]
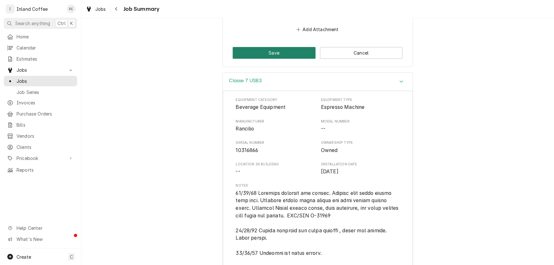
click at [285, 54] on button "Save" at bounding box center [274, 53] width 83 height 12
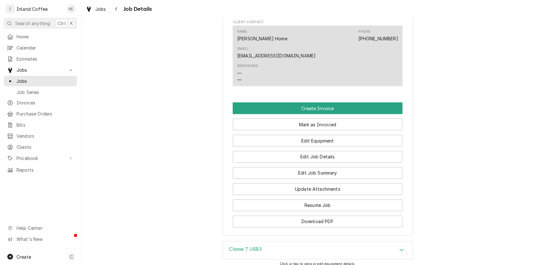
scroll to position [599, 0]
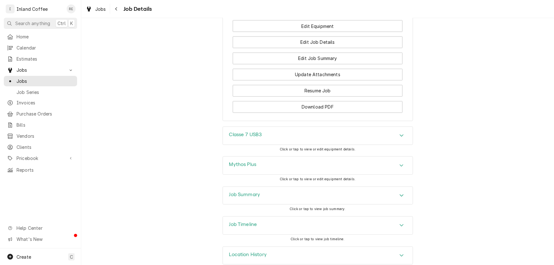
click at [330, 128] on div "Classe 7 USB3" at bounding box center [318, 136] width 190 height 18
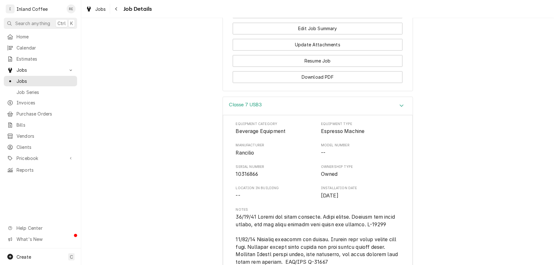
scroll to position [636, 0]
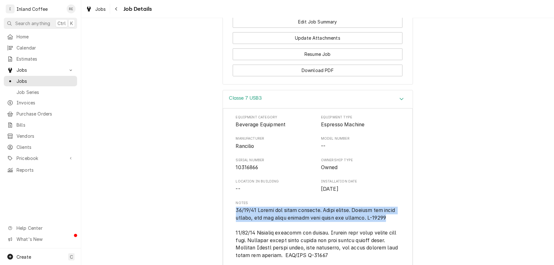
drag, startPoint x: 249, startPoint y: 213, endPoint x: 231, endPoint y: 199, distance: 22.9
copy span "[DATE] Change and flush softener. Renew boiler. Replace hot water switch, and a…"
click at [328, 91] on div "Classe 7 USB3" at bounding box center [318, 99] width 190 height 18
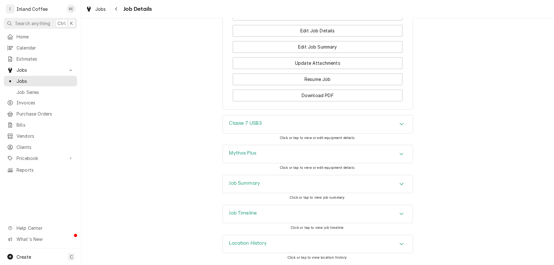
scroll to position [600, 0]
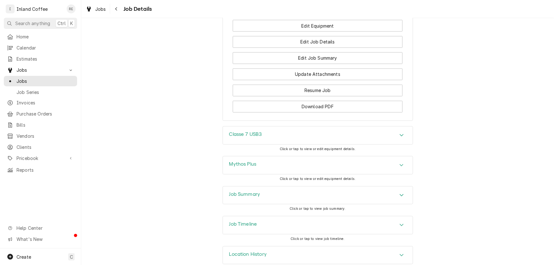
click at [289, 157] on div "Mythos Plus" at bounding box center [318, 166] width 190 height 18
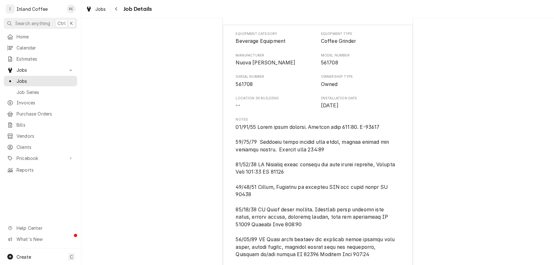
scroll to position [777, 0]
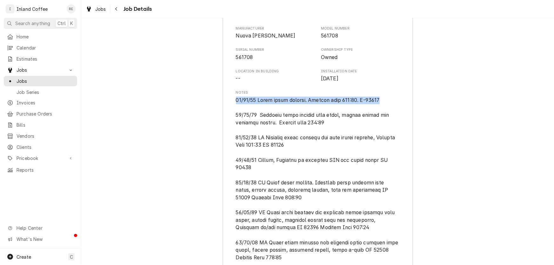
drag, startPoint x: 380, startPoint y: 89, endPoint x: 230, endPoint y: 88, distance: 150.2
click at [230, 88] on div "Equipment Category Beverage Equipment Equipment Type Coffee Grinder Manufacture…" at bounding box center [318, 229] width 190 height 463
copy span "[DATE] Clean grind chamber. Grinder time 209:16. J-28216"
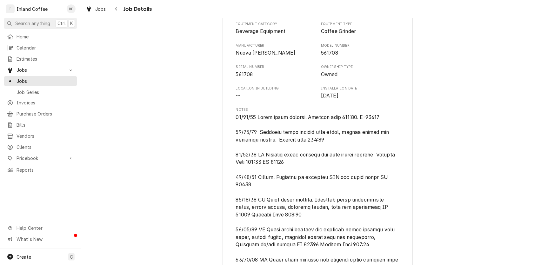
scroll to position [756, 0]
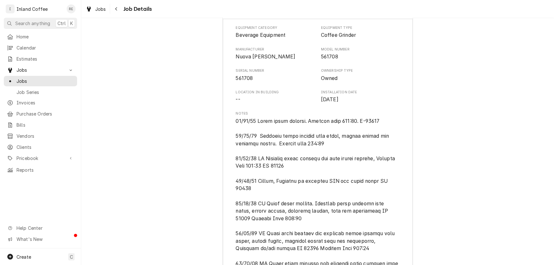
drag, startPoint x: 344, startPoint y: 135, endPoint x: 213, endPoint y: 137, distance: 130.8
click at [213, 137] on div "Mythos Plus Equipment Category Beverage Equipment Equipment Type Coffee Grinder…" at bounding box center [317, 244] width 473 height 488
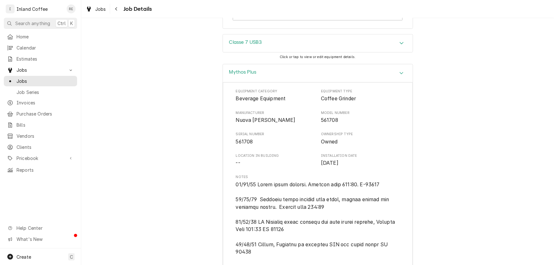
click at [286, 64] on div "Mythos Plus" at bounding box center [318, 73] width 190 height 18
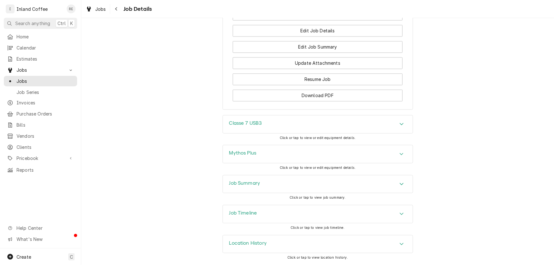
scroll to position [600, 0]
